Goal: Information Seeking & Learning: Find specific fact

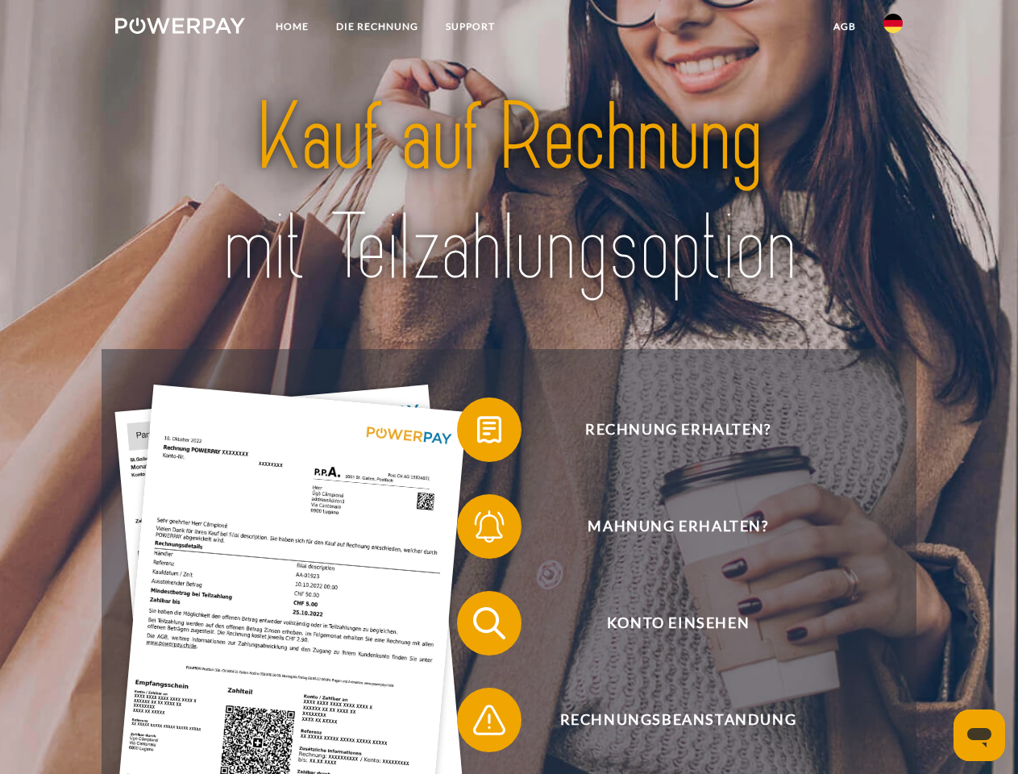
click at [180, 28] on img at bounding box center [180, 26] width 130 height 16
click at [893, 28] on img at bounding box center [893, 23] width 19 height 19
click at [844, 27] on link "agb" at bounding box center [845, 26] width 50 height 29
click at [477, 433] on span at bounding box center [465, 429] width 81 height 81
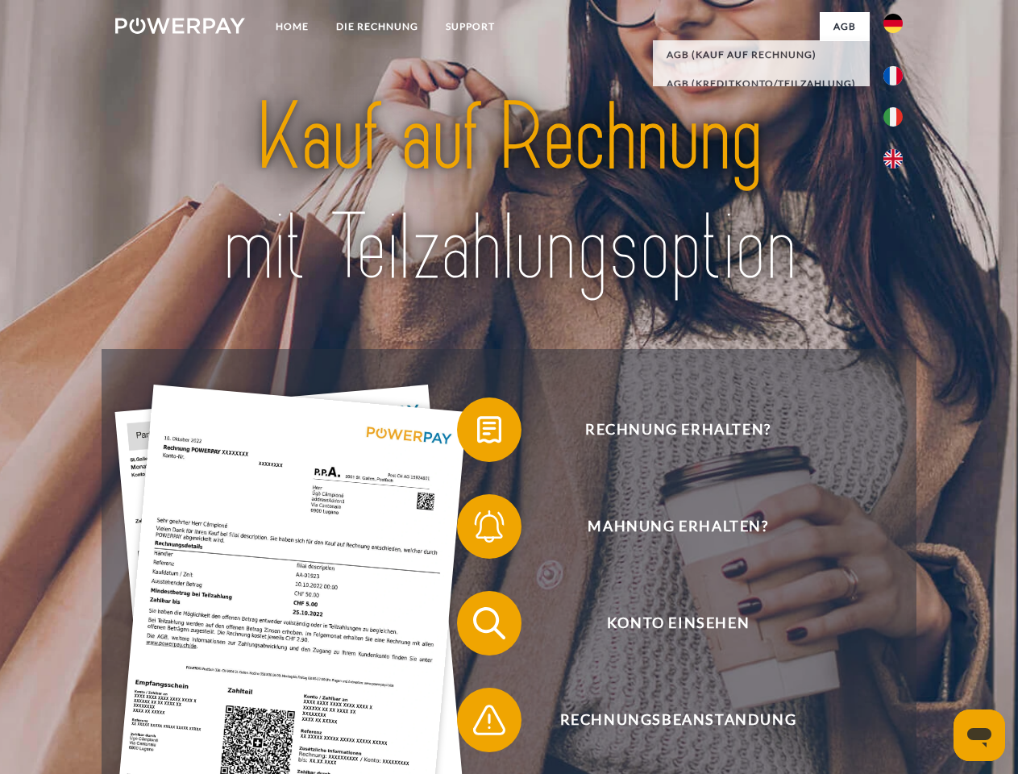
click at [477, 530] on span at bounding box center [465, 526] width 81 height 81
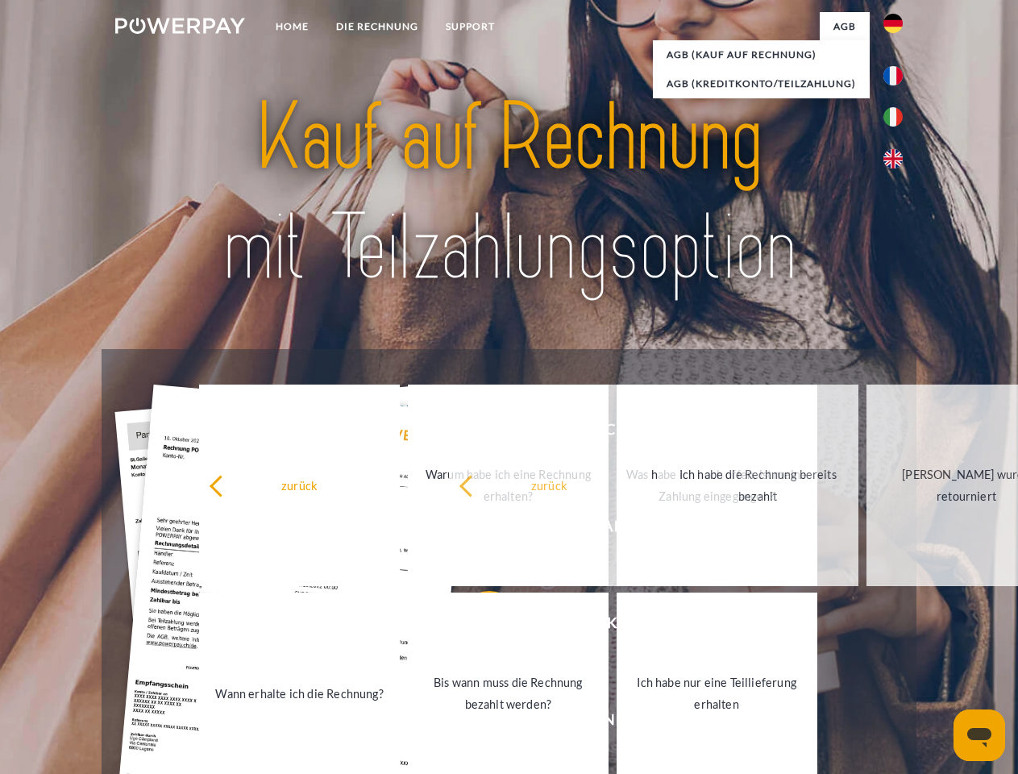
click at [477, 626] on link "Bis wann muss die Rechnung bezahlt werden?" at bounding box center [508, 694] width 201 height 202
click at [477, 723] on span at bounding box center [465, 720] width 81 height 81
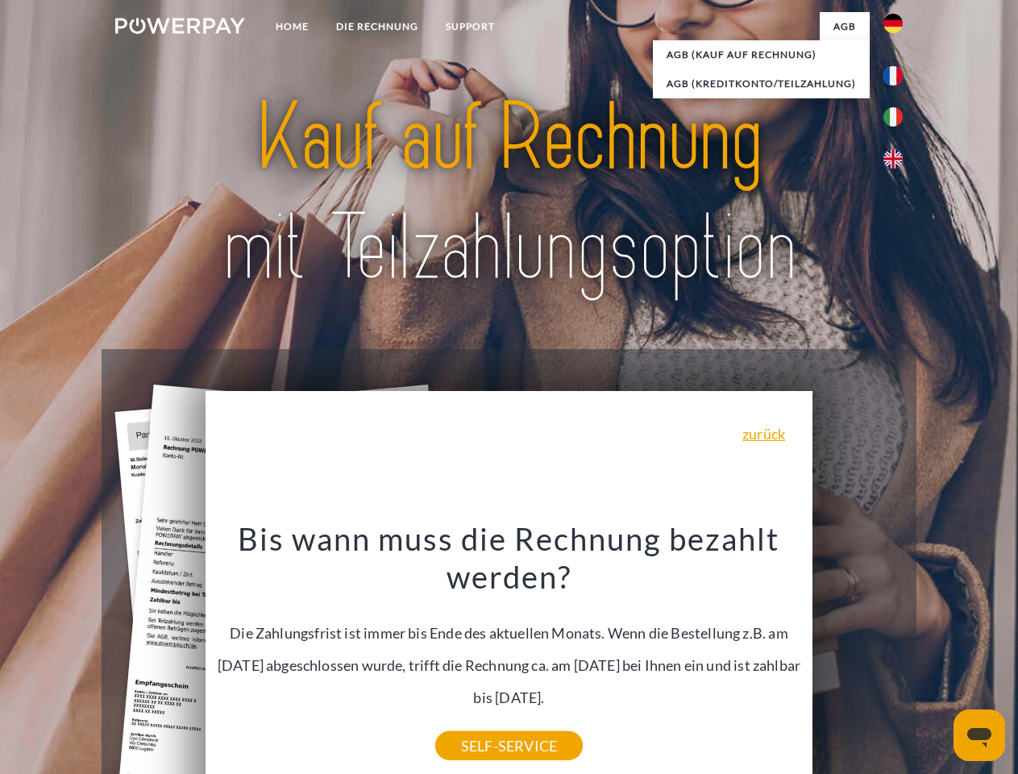
click at [980, 735] on icon "Messaging-Fenster öffnen" at bounding box center [979, 737] width 24 height 19
